Goal: Transaction & Acquisition: Book appointment/travel/reservation

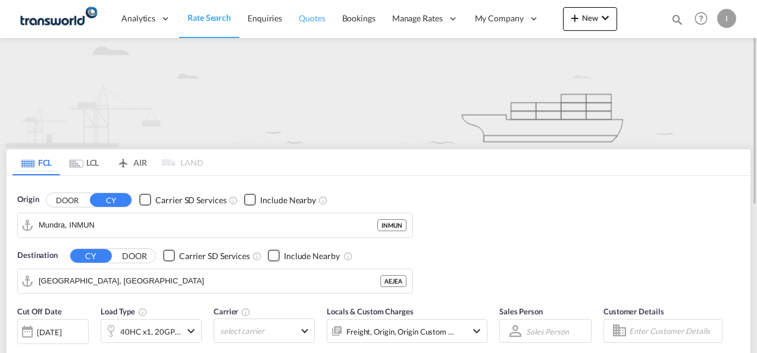
click at [309, 27] on link "Quotes" at bounding box center [311, 18] width 43 height 39
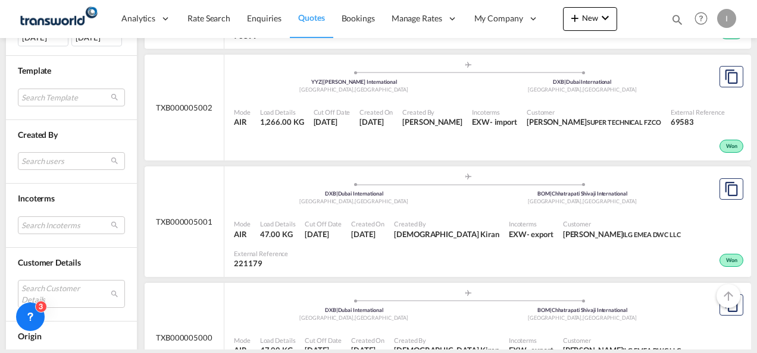
scroll to position [476, 0]
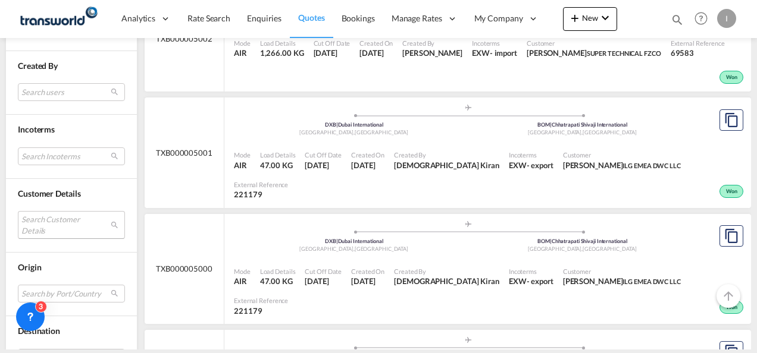
click at [56, 225] on md-select "Search Customer Details user name user [PERSON_NAME] [PERSON_NAME][EMAIL_ADDRES…" at bounding box center [71, 224] width 107 height 27
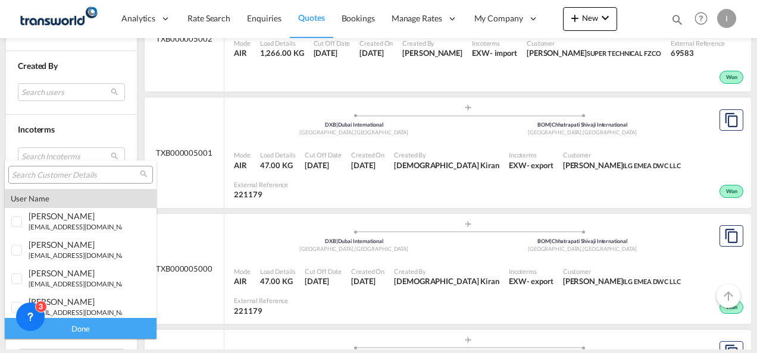
click at [49, 177] on input "search" at bounding box center [76, 175] width 128 height 11
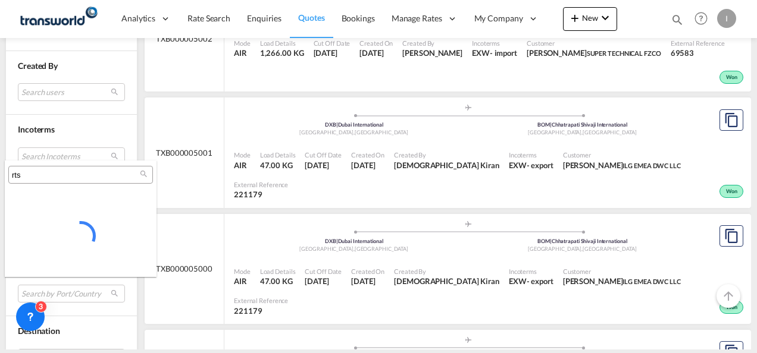
type input "rts"
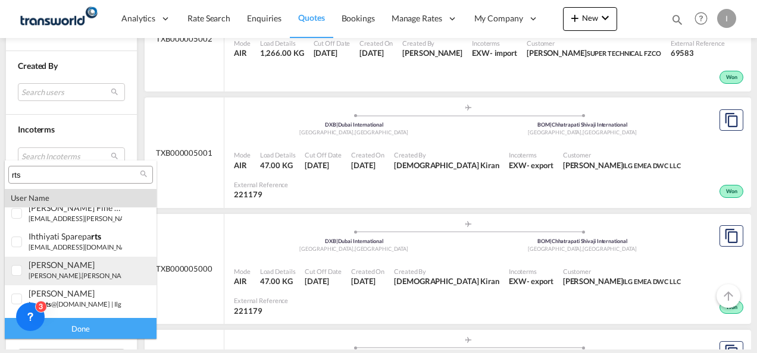
scroll to position [60, 0]
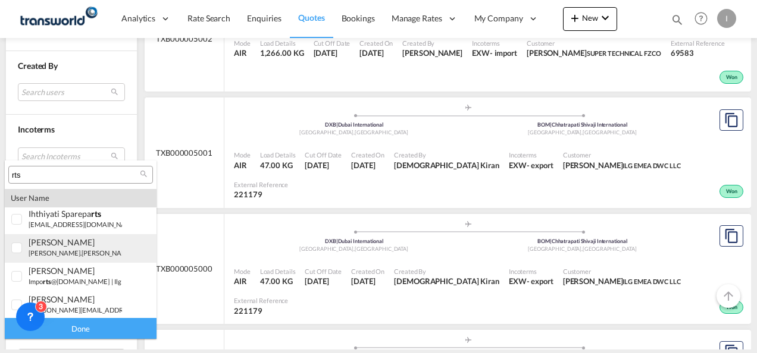
click at [52, 253] on small "[PERSON_NAME].[PERSON_NAME]@ rts [DOMAIN_NAME]" at bounding box center [115, 253] width 173 height 8
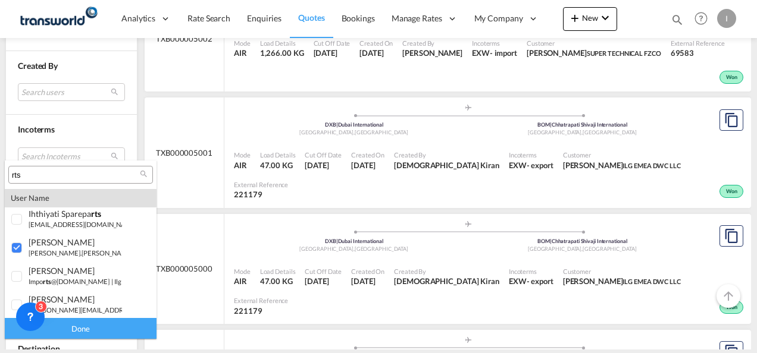
click at [74, 330] on div "Done" at bounding box center [81, 328] width 152 height 21
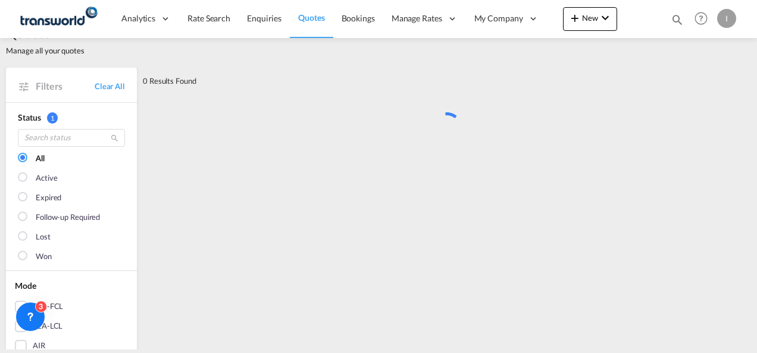
scroll to position [0, 0]
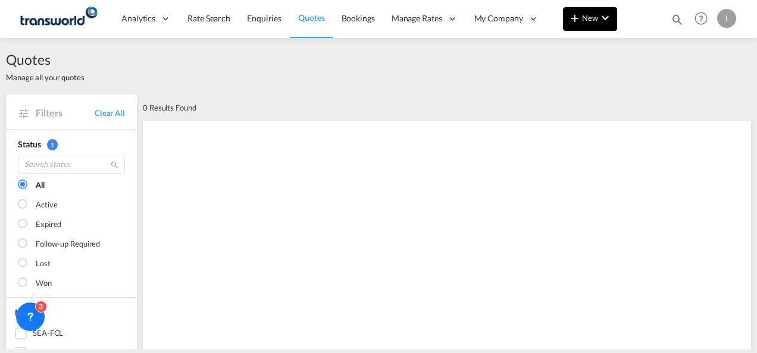
click at [593, 24] on button "New" at bounding box center [590, 19] width 54 height 24
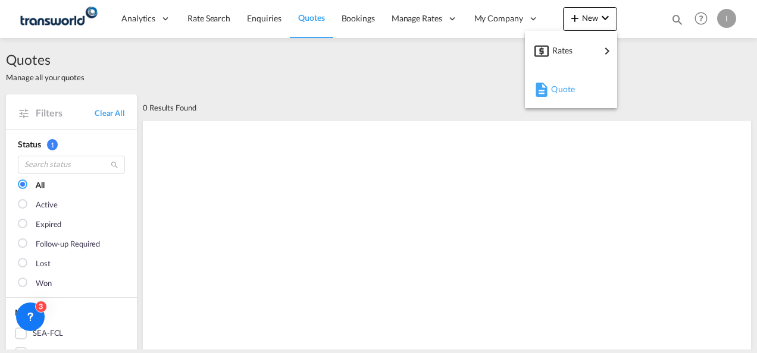
click at [562, 87] on span "Quote" at bounding box center [557, 89] width 13 height 24
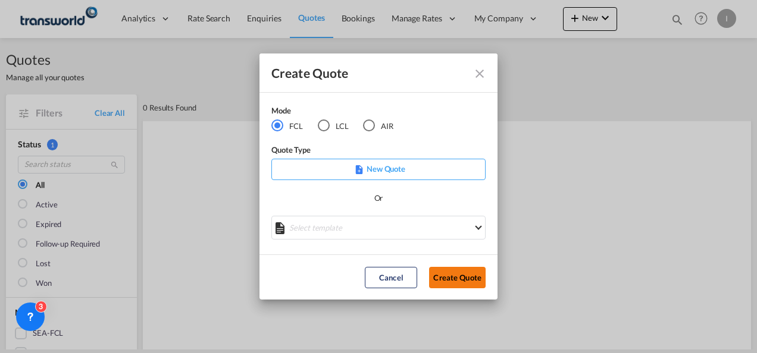
click at [452, 283] on button "Create Quote" at bounding box center [457, 277] width 57 height 21
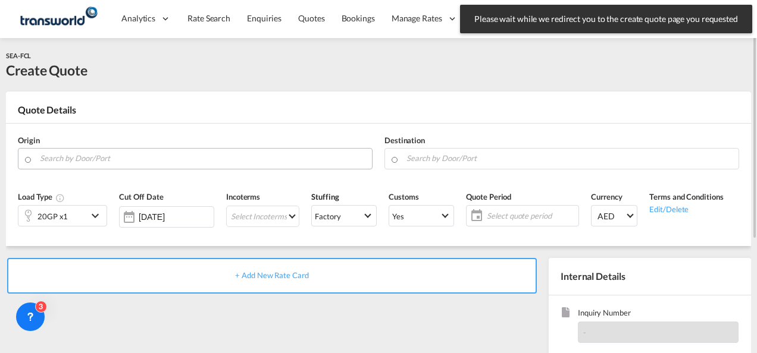
click at [195, 161] on input "Search by Door/Port" at bounding box center [203, 158] width 326 height 21
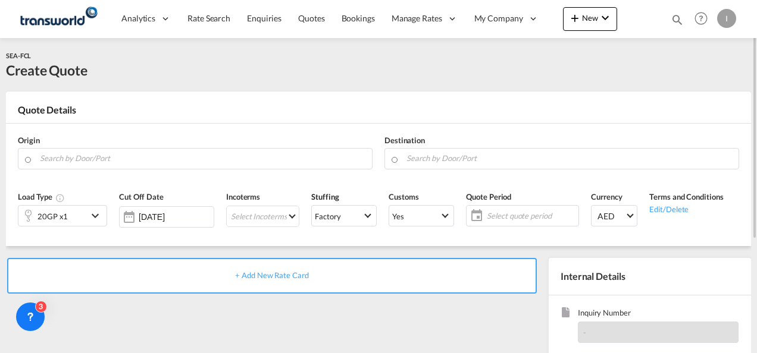
click at [112, 144] on div "Origin" at bounding box center [195, 153] width 367 height 48
click at [105, 161] on body "Analytics Reports Dashboard Rate Search Enquiries Quotes Bookings" at bounding box center [378, 176] width 757 height 353
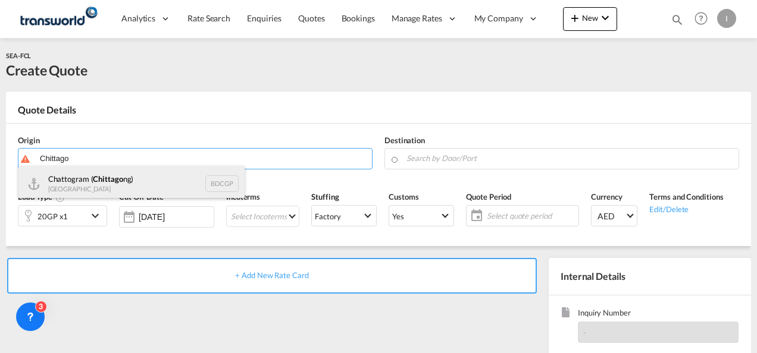
click at [104, 184] on div "Chattogram ( Chittago ng) Bangladesh BDCGP" at bounding box center [131, 184] width 226 height 36
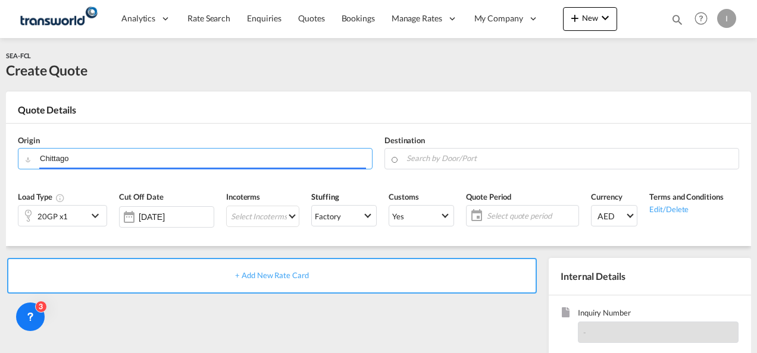
type input "Chattogram (Chittagong), BDCGP"
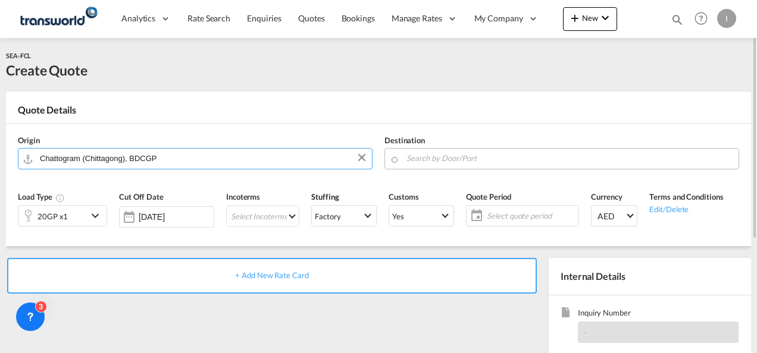
click at [439, 155] on input "Search by Door/Port" at bounding box center [569, 158] width 326 height 21
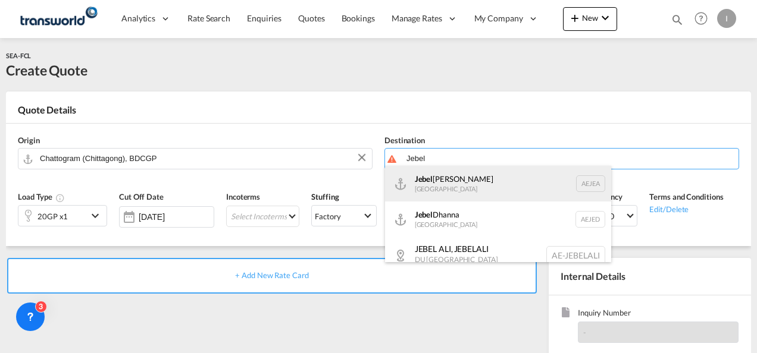
click at [450, 184] on div "[GEOGRAPHIC_DATA] [GEOGRAPHIC_DATA]" at bounding box center [498, 184] width 226 height 36
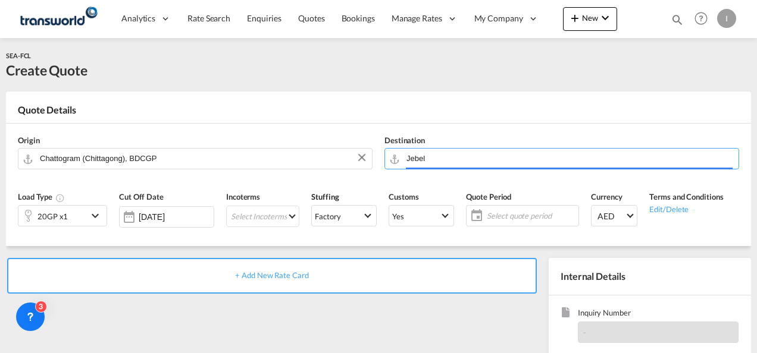
type input "[GEOGRAPHIC_DATA], [GEOGRAPHIC_DATA]"
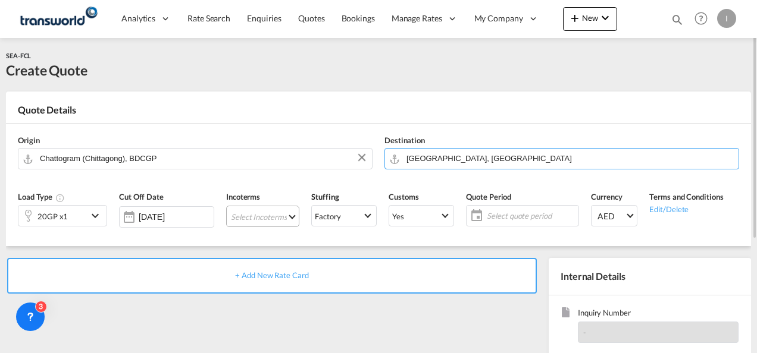
click at [242, 214] on md-select "Select Incoterms CFR - import Cost and Freight CIF - export Cost,Insurance and …" at bounding box center [262, 216] width 73 height 21
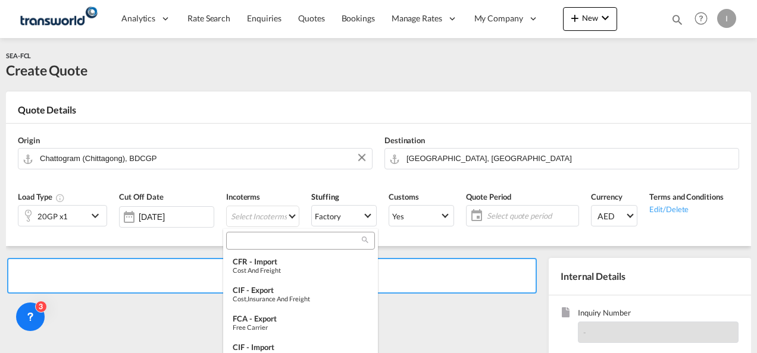
click at [248, 241] on input "search" at bounding box center [296, 241] width 132 height 11
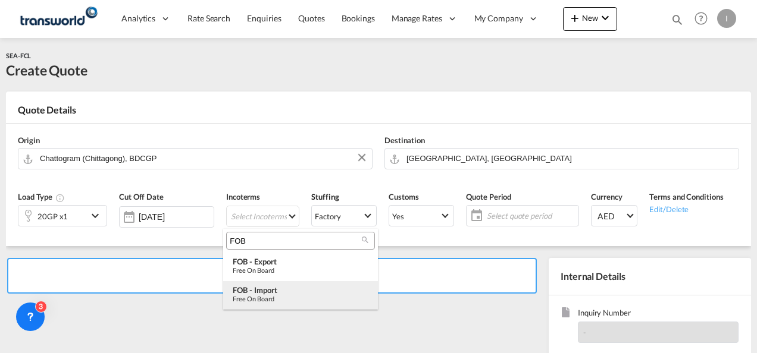
type input "FOB"
click at [265, 293] on div "FOB - import" at bounding box center [301, 291] width 136 height 10
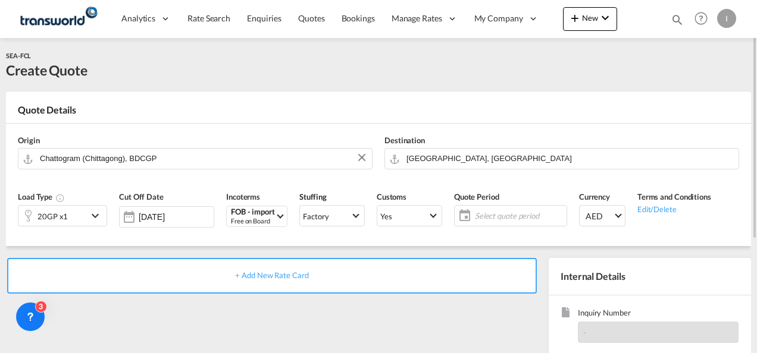
click at [511, 218] on span "Select quote period" at bounding box center [519, 216] width 89 height 11
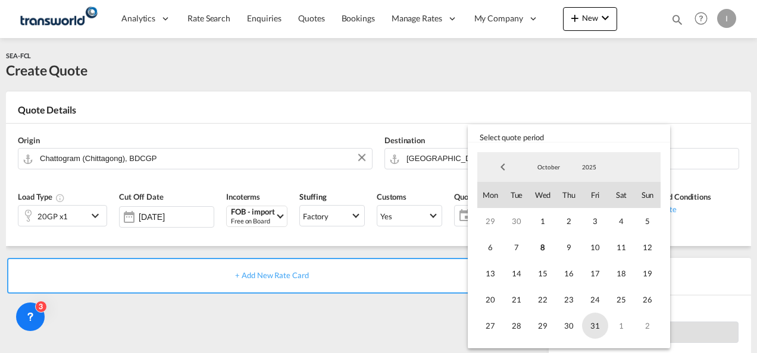
click at [596, 324] on span "31" at bounding box center [595, 326] width 26 height 26
drag, startPoint x: 371, startPoint y: 317, endPoint x: 377, endPoint y: 320, distance: 7.2
click at [371, 317] on md-backdrop at bounding box center [378, 176] width 757 height 353
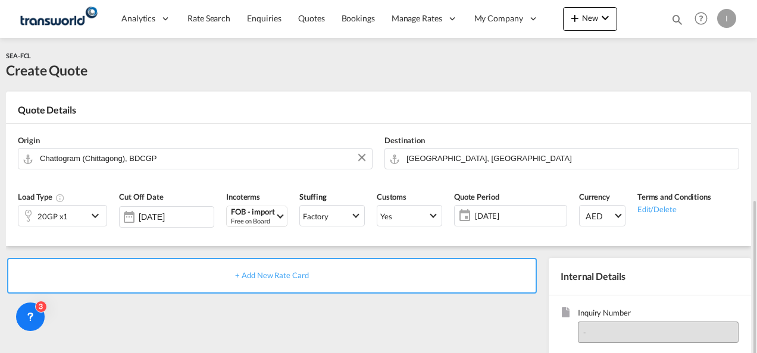
scroll to position [119, 0]
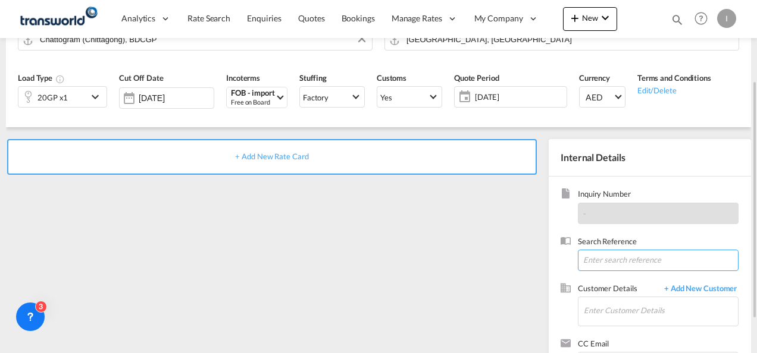
click at [595, 263] on input at bounding box center [658, 260] width 161 height 21
paste input "TWI 21853"
type input "TWI 21853"
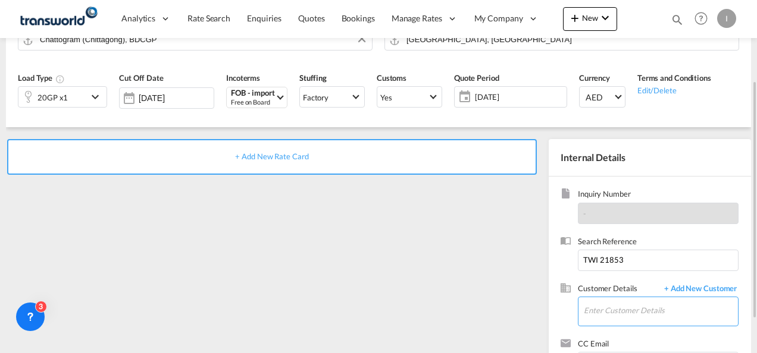
click at [597, 308] on input "Enter Customer Details" at bounding box center [661, 311] width 154 height 27
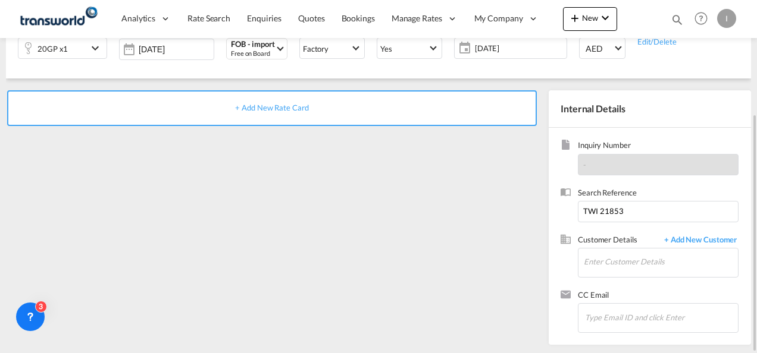
click at [336, 193] on div "+ Add New Rate Card" at bounding box center [274, 214] width 537 height 249
click at [608, 254] on input "Enter Customer Details" at bounding box center [661, 262] width 154 height 27
drag, startPoint x: 586, startPoint y: 258, endPoint x: 611, endPoint y: 260, distance: 25.6
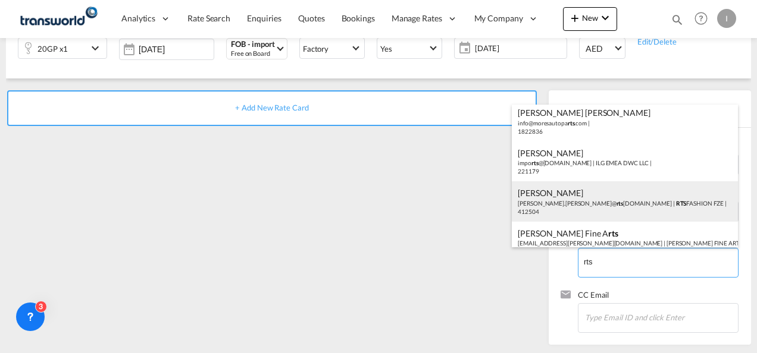
scroll to position [60, 0]
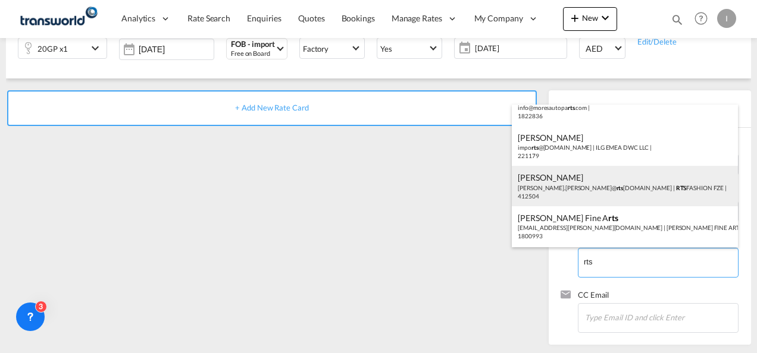
click at [549, 189] on div "[PERSON_NAME] [PERSON_NAME].[PERSON_NAME]@ rts [DOMAIN_NAME] | RTS FASHION FZE …" at bounding box center [625, 186] width 226 height 40
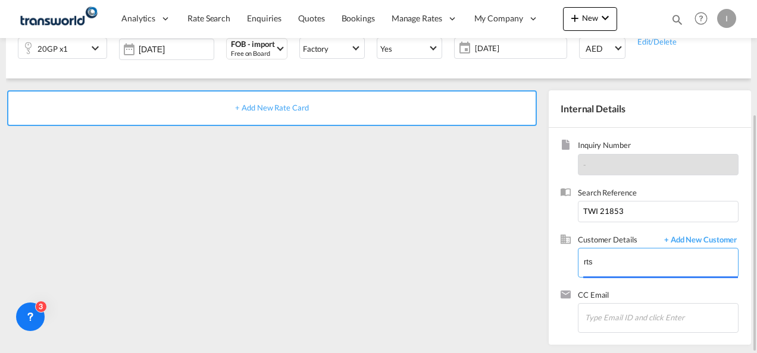
type input "RTS FASHION FZE, [PERSON_NAME], [PERSON_NAME][EMAIL_ADDRESS][PERSON_NAME][DOMAI…"
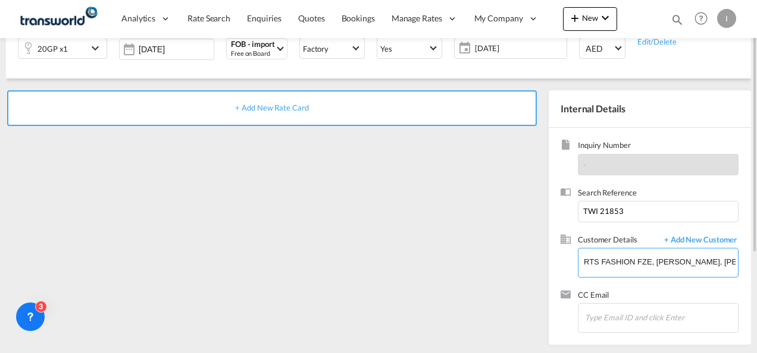
scroll to position [49, 0]
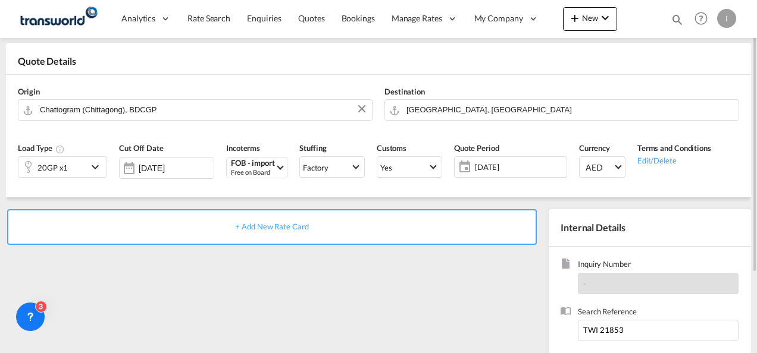
click at [271, 229] on span "+ Add New Rate Card" at bounding box center [271, 227] width 73 height 10
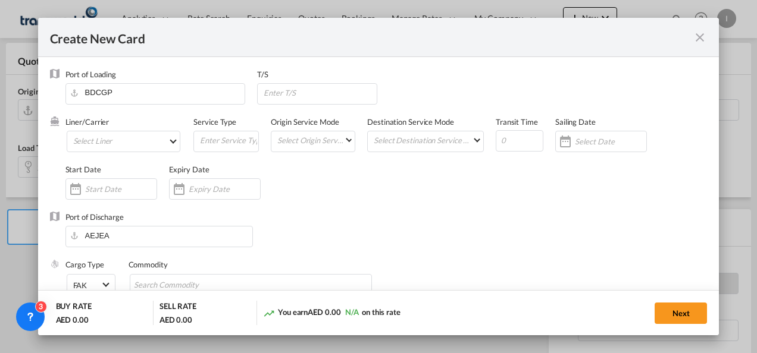
type input "Basic Ocean Freight"
select select "per equipment"
click at [144, 142] on md-select "Select Liner 2HM LOGISTICS D.O.O. / TDWC-CAPODISTRI 2HM LOGISTICS D.O.O. / TDWC…" at bounding box center [124, 141] width 114 height 21
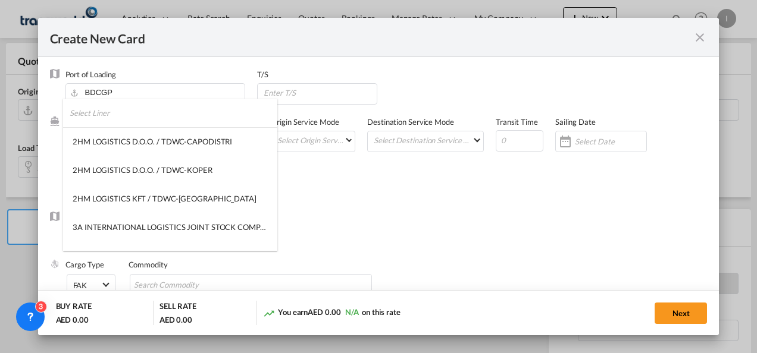
click at [106, 117] on input "search" at bounding box center [174, 113] width 208 height 29
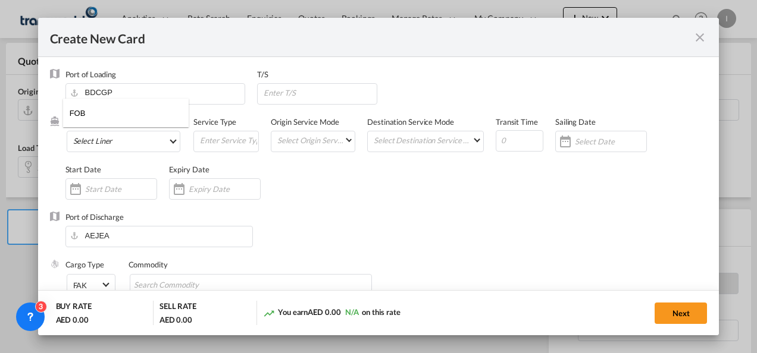
drag, startPoint x: 93, startPoint y: 118, endPoint x: 18, endPoint y: 118, distance: 75.6
click at [18, 118] on body "Analytics Reports Dashboard Rate Search Enquiries Quotes Bookings" at bounding box center [378, 176] width 757 height 353
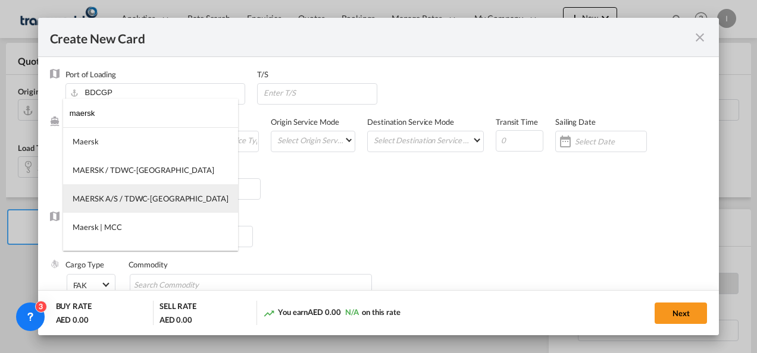
type input "maersk"
click at [107, 193] on div "MAERSK A/S / TDWC-[GEOGRAPHIC_DATA]" at bounding box center [151, 198] width 156 height 11
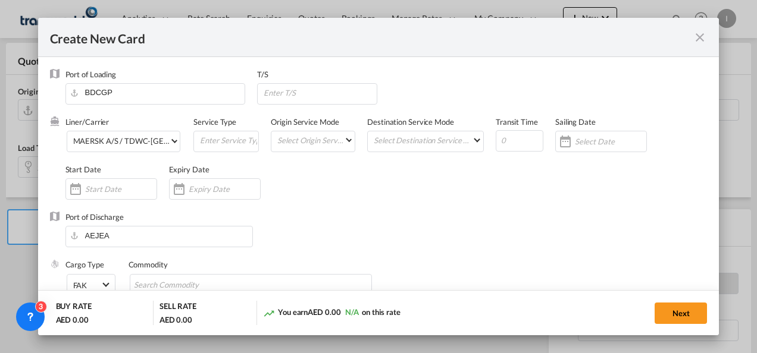
click at [463, 188] on div "Liner/Carrier MAERSK A/S / TDWC-[GEOGRAPHIC_DATA] Service Type Origin Service M…" at bounding box center [386, 164] width 642 height 95
click at [591, 146] on input "Create New CardPort ..." at bounding box center [610, 142] width 71 height 10
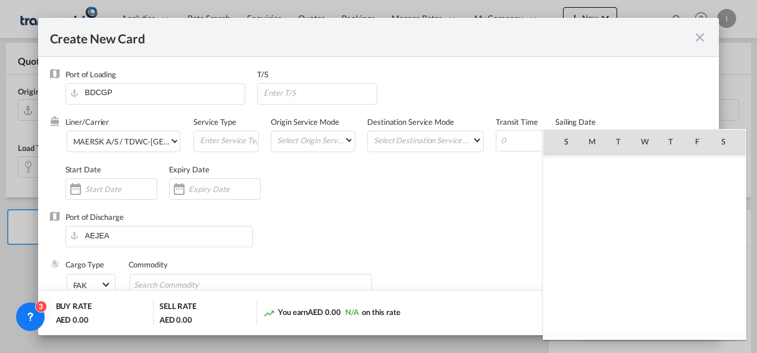
scroll to position [275799, 0]
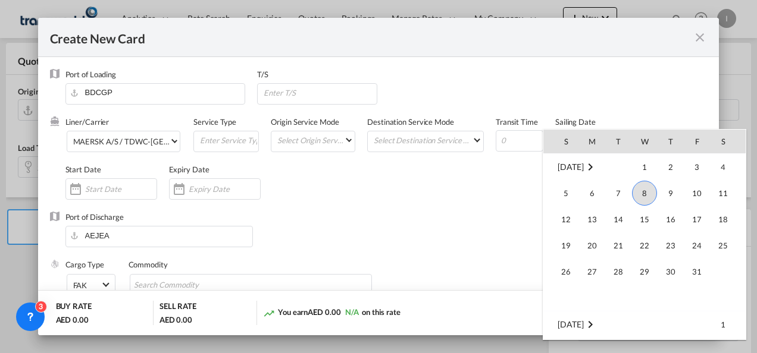
click at [703, 273] on span "31" at bounding box center [697, 272] width 24 height 24
type input "[DATE]"
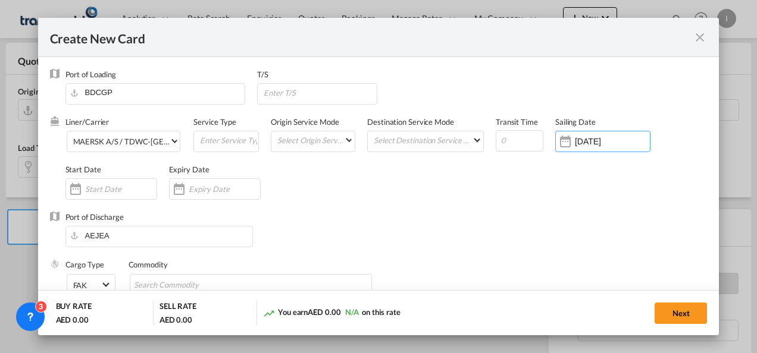
click at [471, 228] on div "Port of Discharge [GEOGRAPHIC_DATA]" at bounding box center [379, 236] width 658 height 48
click at [201, 187] on input "Create New CardPort ..." at bounding box center [224, 189] width 71 height 10
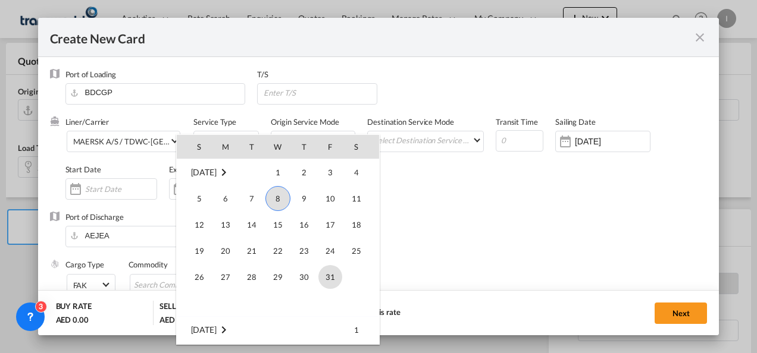
click at [326, 272] on span "31" at bounding box center [330, 277] width 24 height 24
type input "[DATE]"
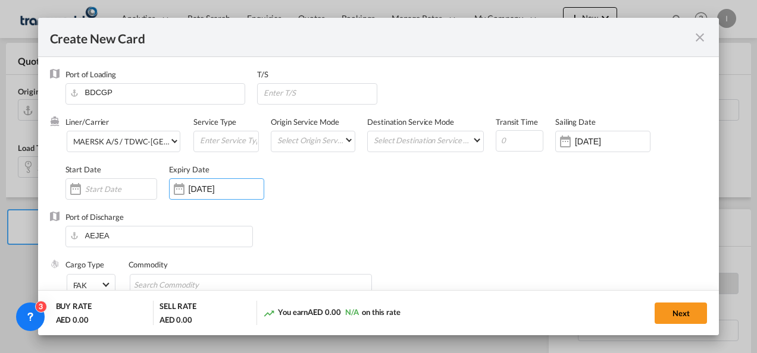
click at [371, 224] on div "Port of Discharge [GEOGRAPHIC_DATA]" at bounding box center [379, 236] width 658 height 48
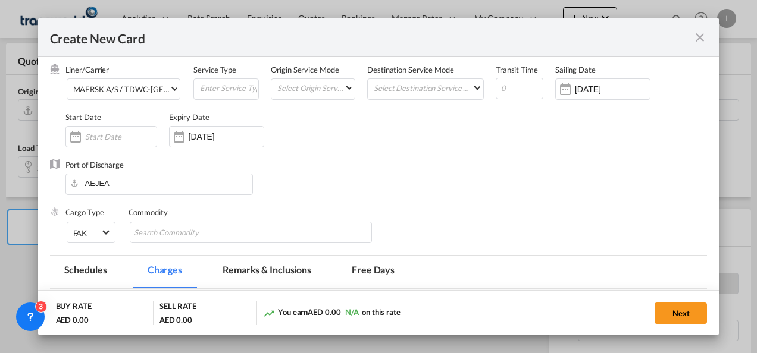
scroll to position [119, 0]
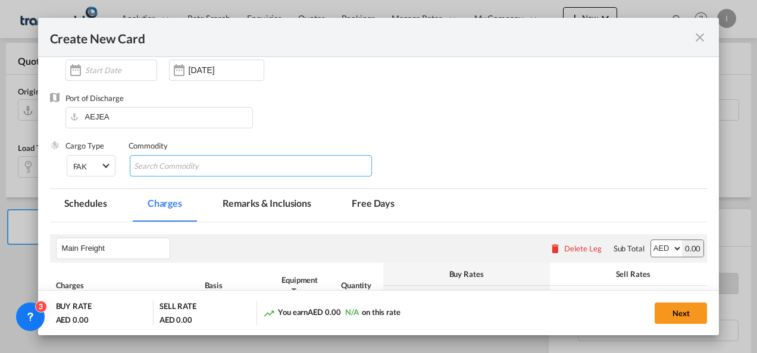
click at [187, 168] on input "Chips input." at bounding box center [188, 166] width 109 height 19
type input "General Cargo"
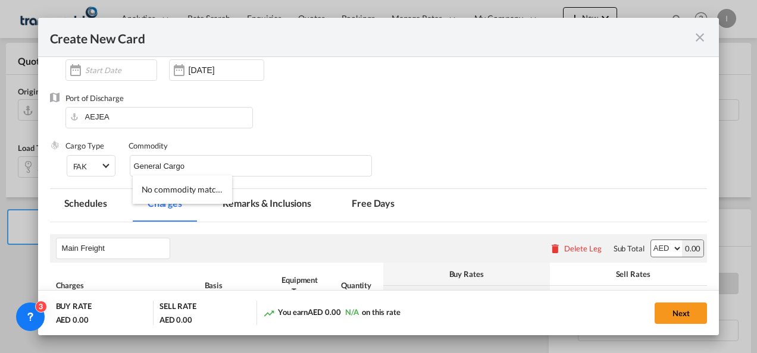
click at [503, 132] on div "Port of Discharge [GEOGRAPHIC_DATA]" at bounding box center [379, 117] width 658 height 48
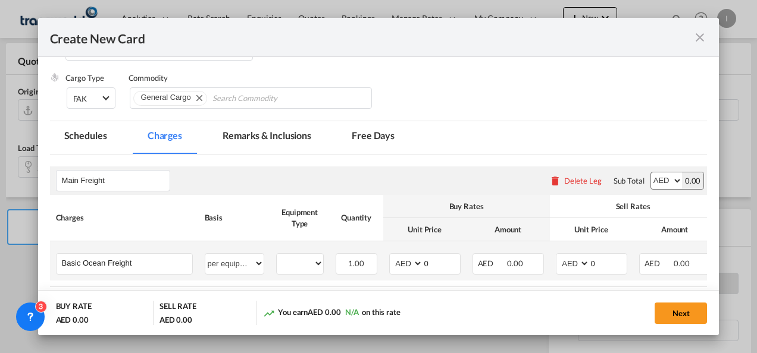
scroll to position [282, 0]
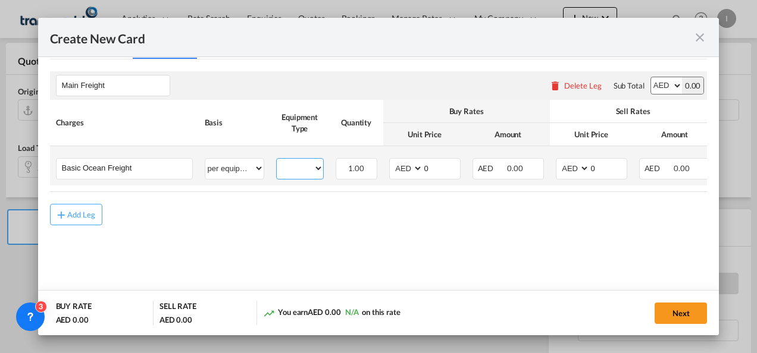
click at [312, 168] on select "20GP" at bounding box center [300, 169] width 46 height 16
select select "20GP"
click at [277, 161] on select "20GP" at bounding box center [300, 169] width 46 height 16
click at [411, 167] on select "AED AFN ALL AMD ANG AOA ARS AUD AWG AZN BAM BBD BDT BGN BHD BIF BMD BND [PERSON…" at bounding box center [407, 169] width 31 height 16
drag, startPoint x: 593, startPoint y: 168, endPoint x: 565, endPoint y: 168, distance: 28.0
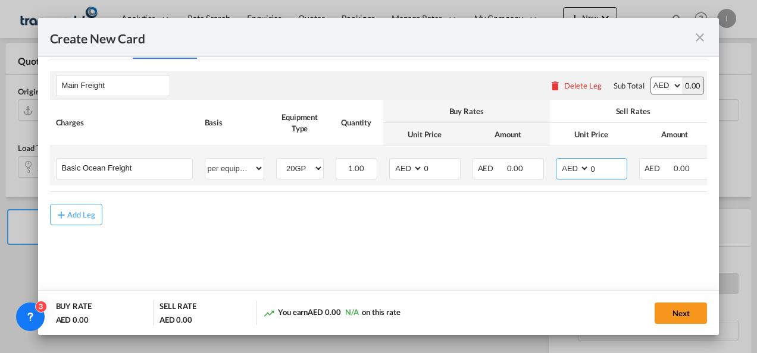
click at [565, 168] on md-input-container "AED AFN ALL AMD ANG AOA ARS AUD AWG AZN BAM BBD BDT BGN BHD BIF BMD BND BOB BRL…" at bounding box center [591, 168] width 71 height 21
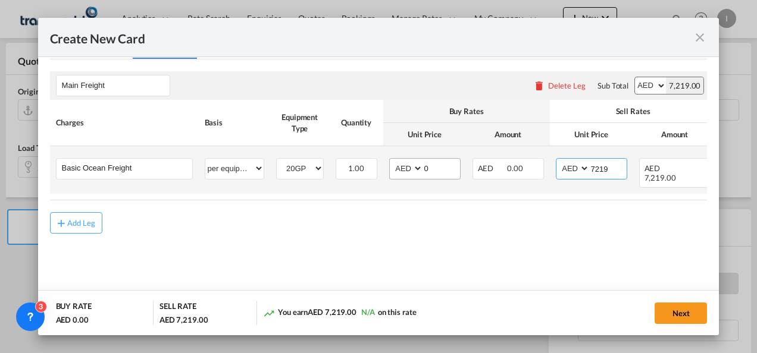
type input "7219"
drag, startPoint x: 430, startPoint y: 165, endPoint x: 414, endPoint y: 168, distance: 15.7
click at [414, 168] on md-input-container "AED AFN ALL AMD ANG AOA ARS AUD AWG AZN BAM BBD BDT BGN BHD BIF BMD BND BOB BRL…" at bounding box center [424, 168] width 71 height 21
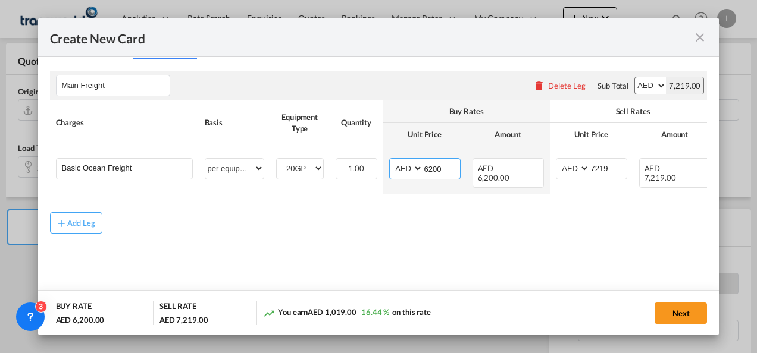
type input "6200"
click at [385, 213] on div "Add Leg" at bounding box center [379, 222] width 658 height 21
click at [679, 313] on button "Next" at bounding box center [681, 313] width 52 height 21
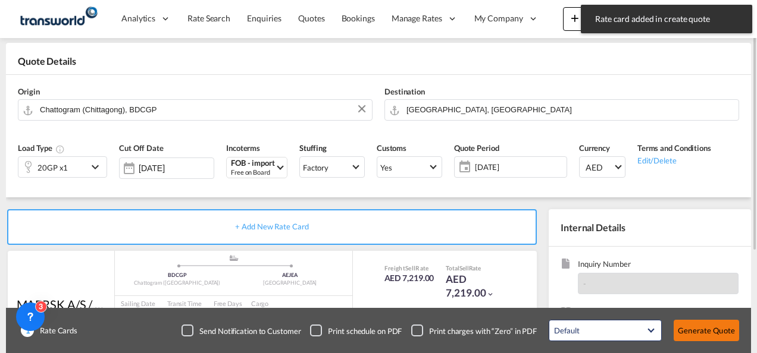
click at [688, 325] on button "Generate Quote" at bounding box center [706, 330] width 65 height 21
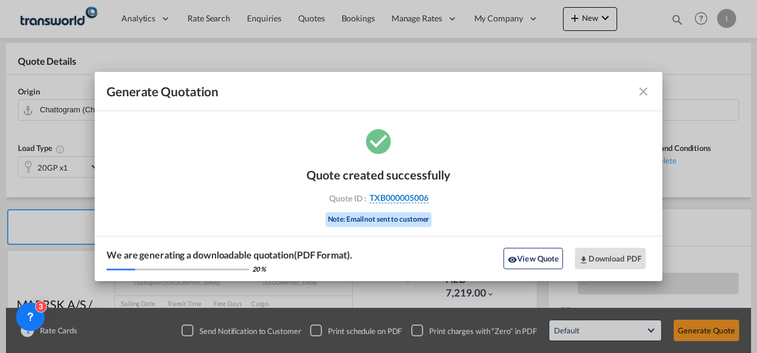
click at [414, 195] on span "TXB000005006" at bounding box center [399, 198] width 59 height 11
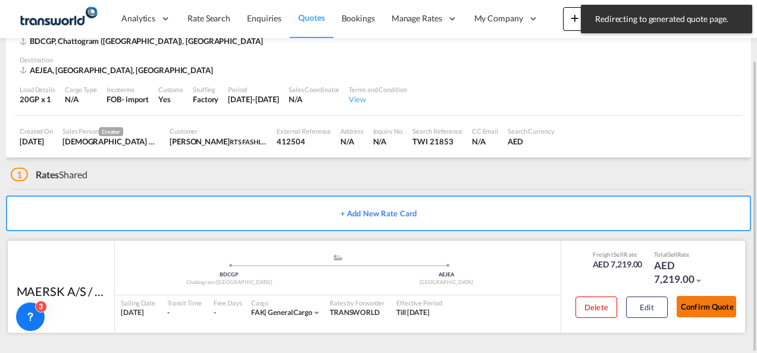
click at [690, 312] on button "Confirm Quote" at bounding box center [707, 306] width 60 height 21
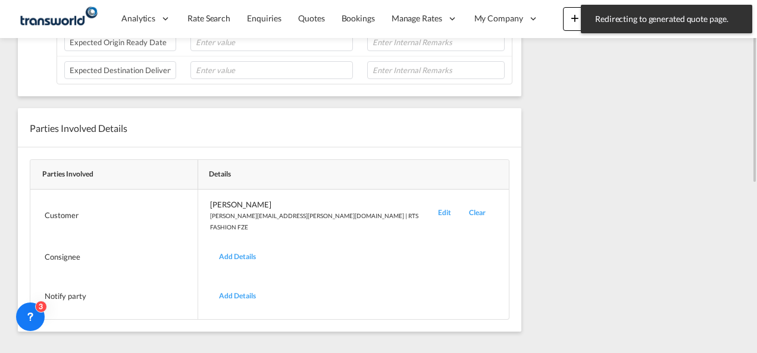
scroll to position [185, 0]
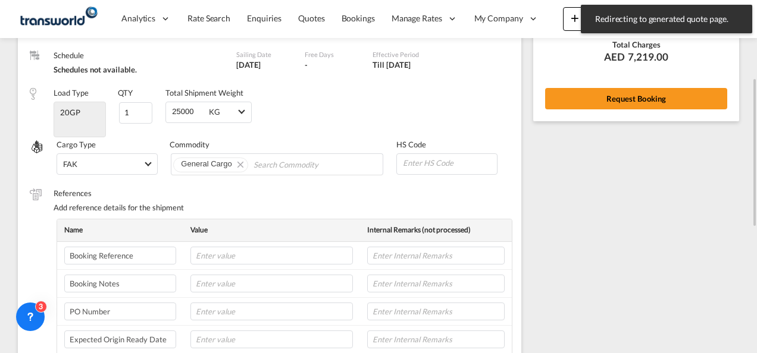
click at [641, 86] on div "Rate Summary Freight AED 7,219.00 View Exchange Rates Total Charges AED 7,219.0…" at bounding box center [636, 14] width 206 height 214
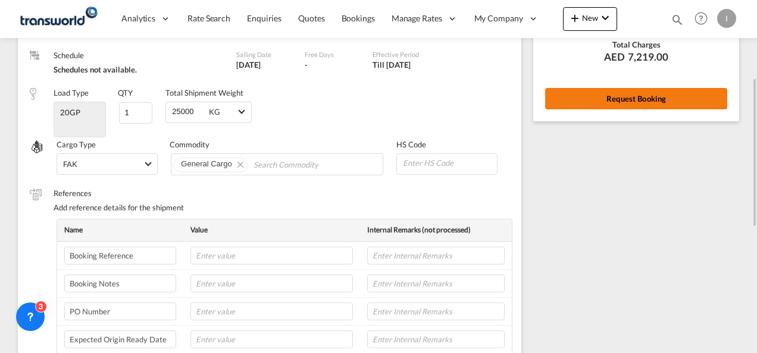
click at [633, 101] on button "Request Booking" at bounding box center [636, 98] width 182 height 21
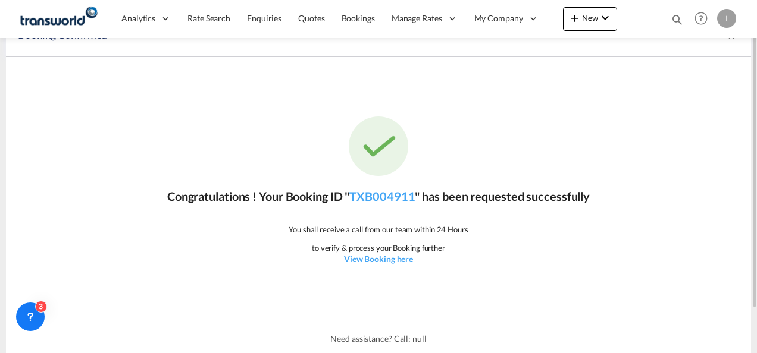
scroll to position [0, 0]
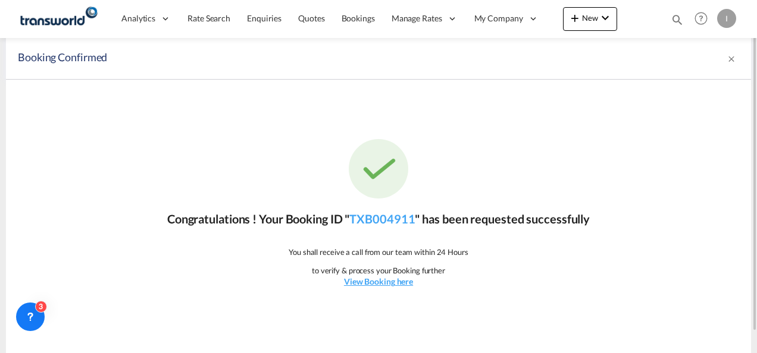
click at [399, 235] on div "Congratulations ! Your Booking ID " TXB004911 " has been requested successfully…" at bounding box center [378, 214] width 745 height 268
click at [396, 219] on link "TXB004911" at bounding box center [381, 219] width 65 height 14
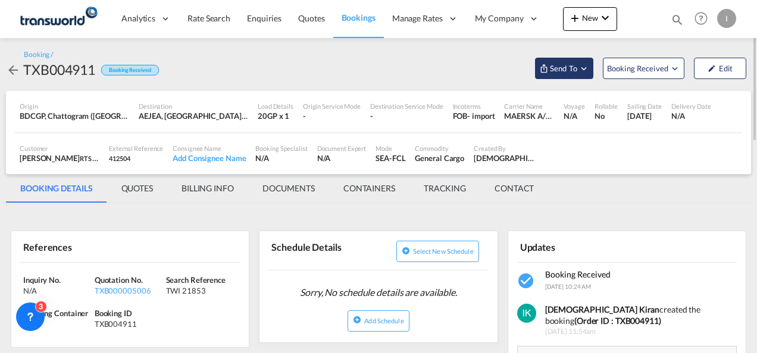
click at [576, 73] on span "Send To" at bounding box center [564, 68] width 30 height 12
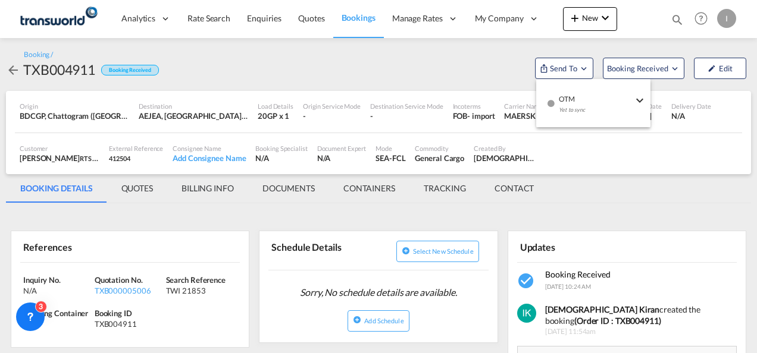
click at [573, 95] on span "OTM" at bounding box center [596, 95] width 74 height 11
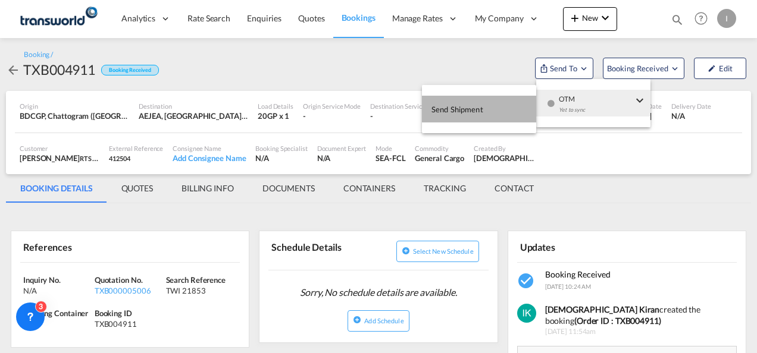
click at [510, 99] on button "Send Shipment" at bounding box center [479, 109] width 114 height 27
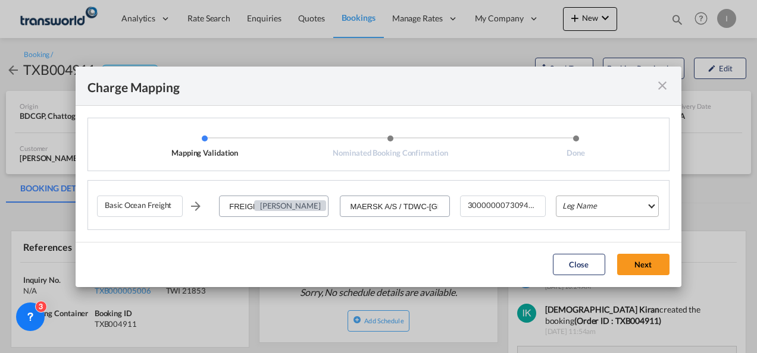
click at [582, 199] on md-select "Leg Name HANDLING ORIGIN VESSEL HANDLING DESTINATION OTHERS TL PICK UP CUSTOMS …" at bounding box center [607, 206] width 103 height 21
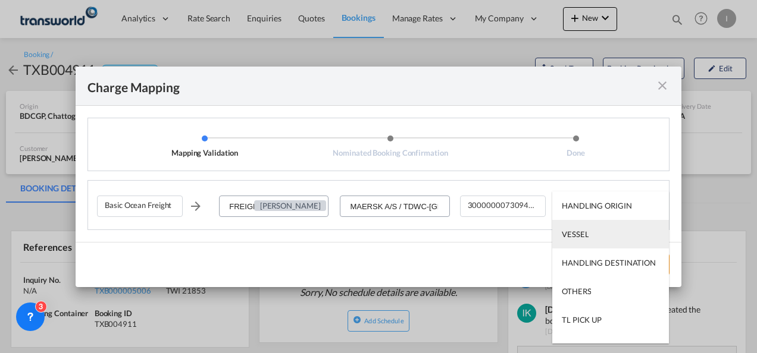
click at [580, 238] on div "VESSEL" at bounding box center [575, 234] width 27 height 11
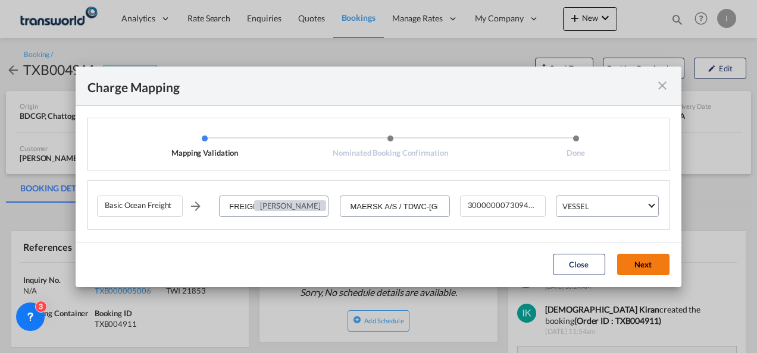
click at [635, 262] on button "Next" at bounding box center [643, 264] width 52 height 21
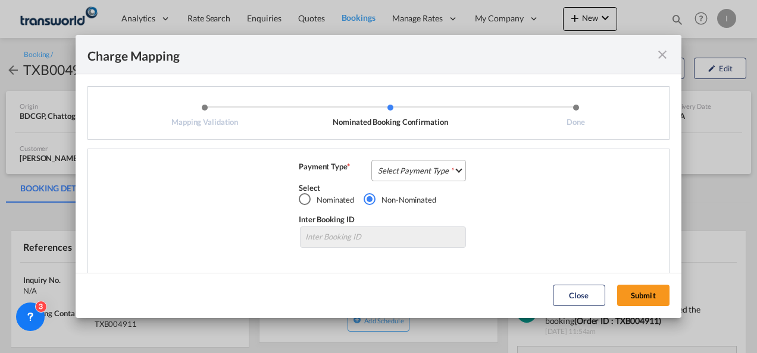
click at [421, 161] on md-select "Select Payment Type COLLECT PREPAID" at bounding box center [418, 170] width 95 height 21
click at [420, 168] on md-option "COLLECT" at bounding box center [417, 170] width 105 height 29
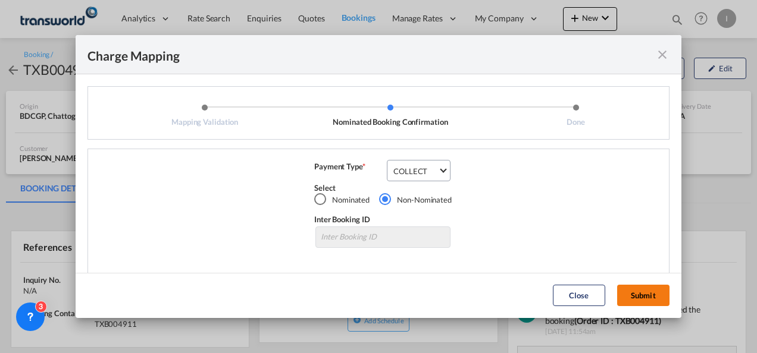
click at [634, 290] on button "Submit" at bounding box center [643, 295] width 52 height 21
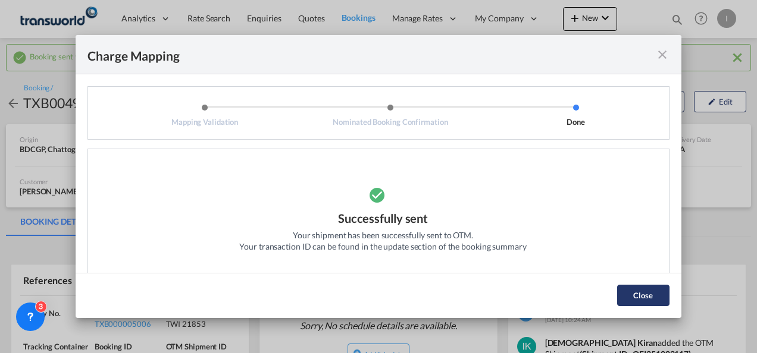
click at [637, 288] on button "Close" at bounding box center [643, 295] width 52 height 21
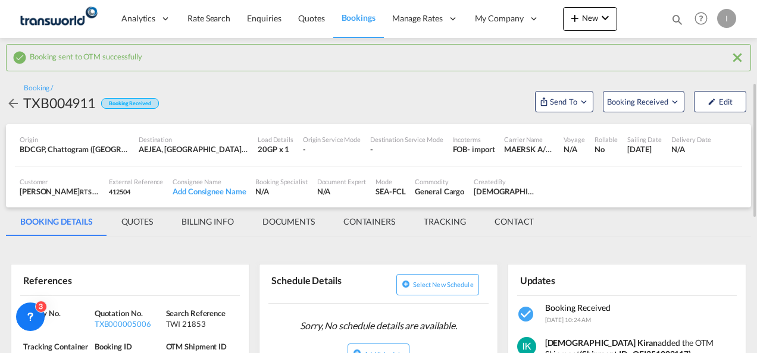
scroll to position [60, 0]
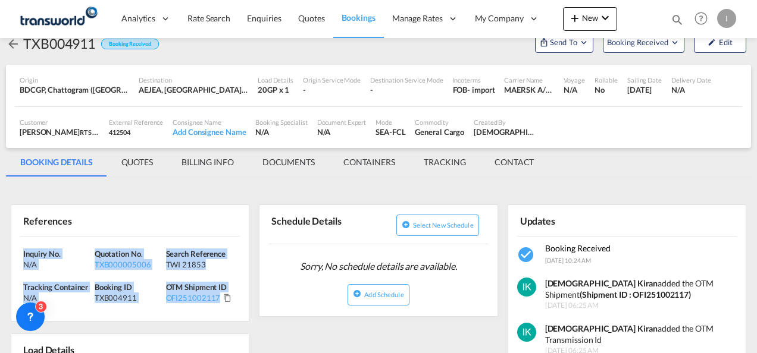
drag, startPoint x: 244, startPoint y: 302, endPoint x: -2, endPoint y: 239, distance: 254.2
click at [0, 239] on html "Analytics Reports Dashboard Rate Search Enquiries Quotes" at bounding box center [378, 176] width 757 height 353
copy div "Inquiry No. N/A Quotation No. TXB000005006 Search Reference TWI 21853 Tracking …"
